Goal: Transaction & Acquisition: Obtain resource

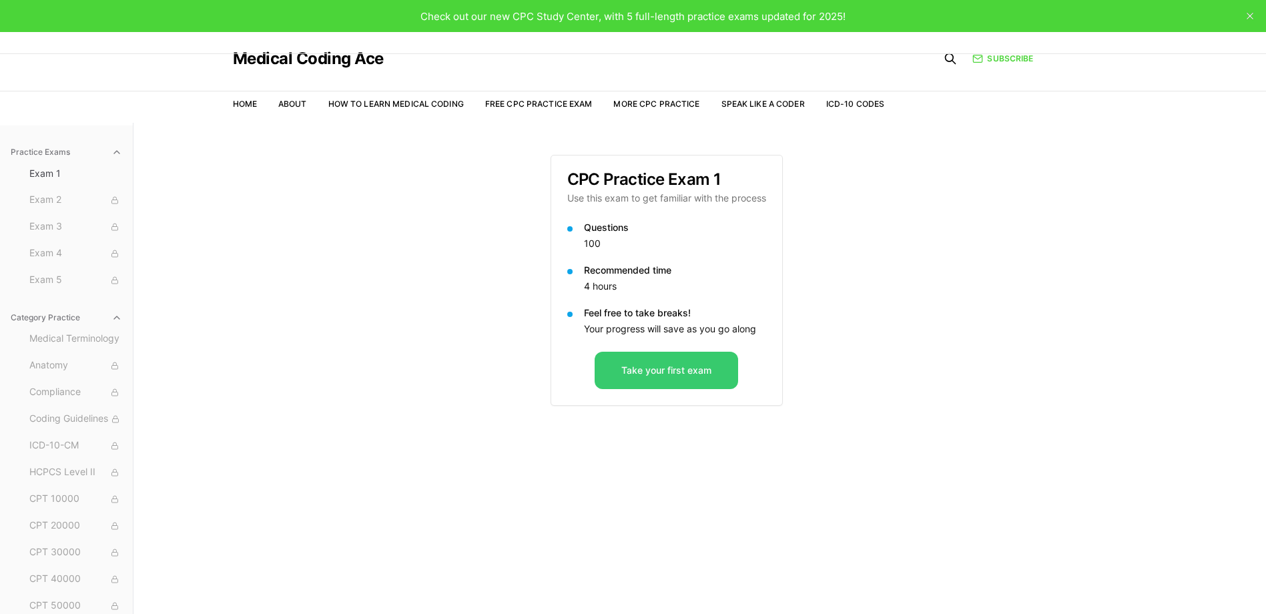
click at [654, 377] on button "Take your first exam" at bounding box center [667, 370] width 144 height 37
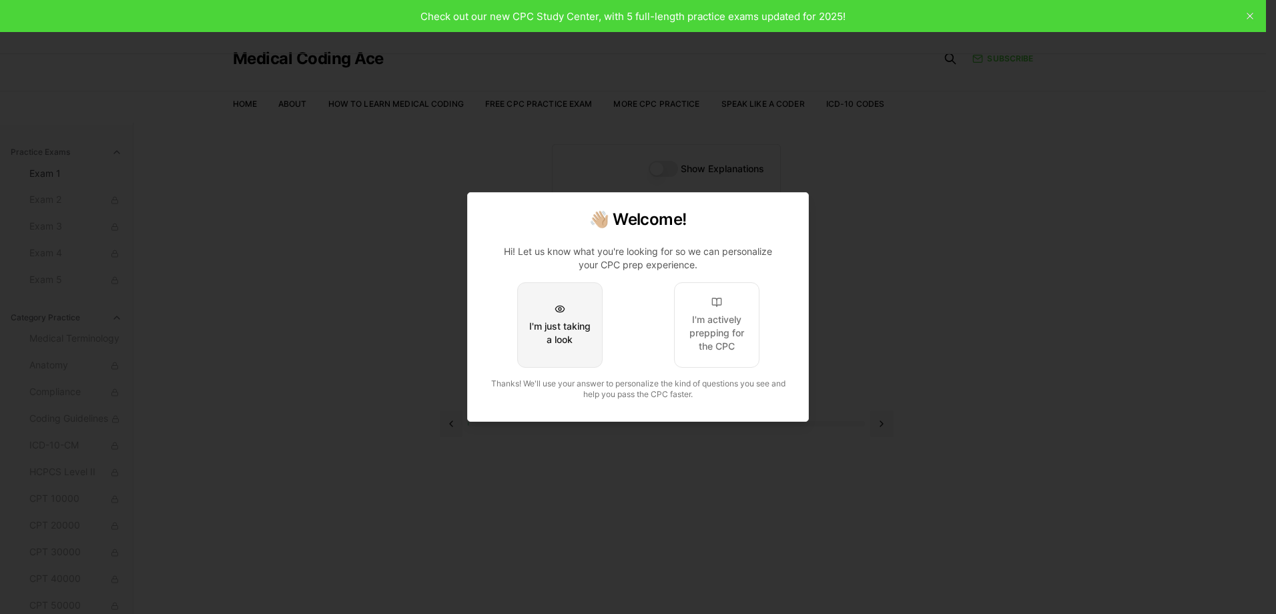
click at [559, 334] on div "I'm just taking a look" at bounding box center [560, 333] width 63 height 27
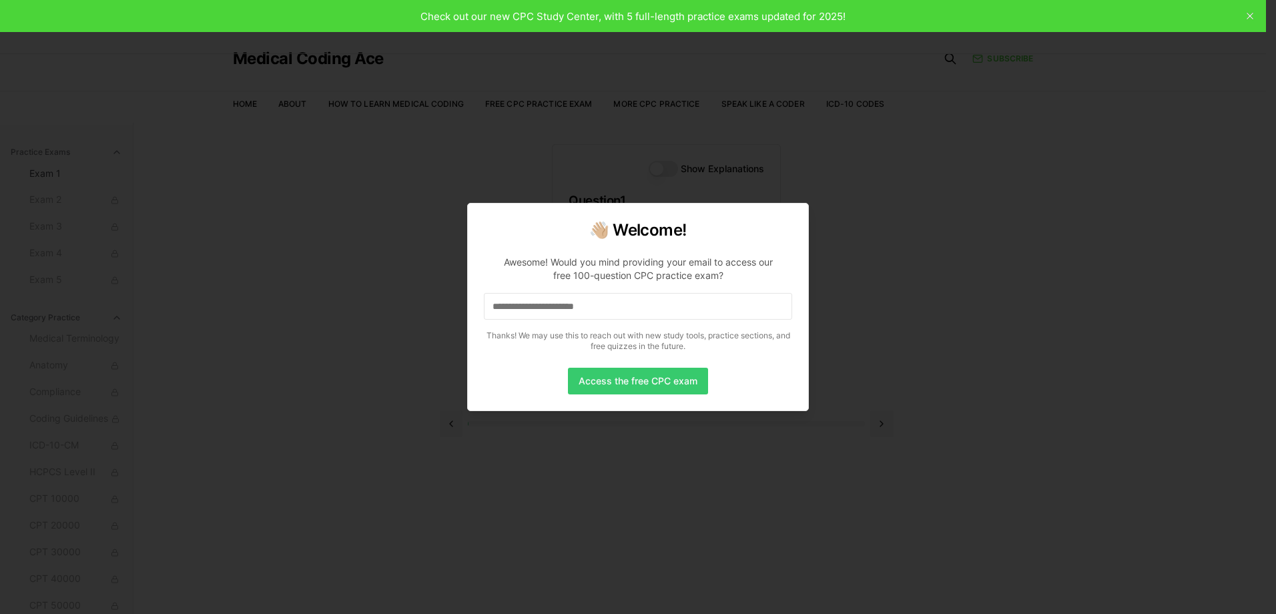
click at [664, 390] on button "Access the free CPC exam" at bounding box center [638, 381] width 140 height 27
click at [575, 316] on p "Awesome! Would you mind providing your email to access our free 100-question CP…" at bounding box center [638, 301] width 308 height 112
click at [579, 310] on input at bounding box center [638, 306] width 308 height 27
click at [624, 302] on input at bounding box center [638, 306] width 308 height 27
drag, startPoint x: 601, startPoint y: 63, endPoint x: 628, endPoint y: 37, distance: 37.8
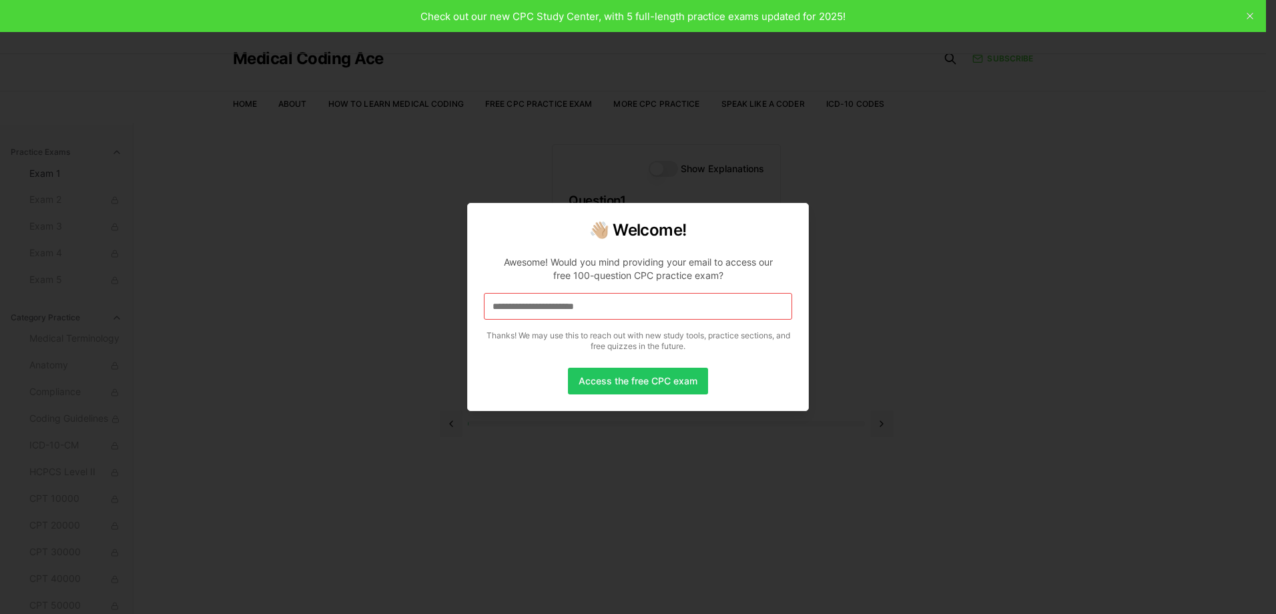
click at [599, 65] on div at bounding box center [638, 307] width 1276 height 614
